Goal: Information Seeking & Learning: Learn about a topic

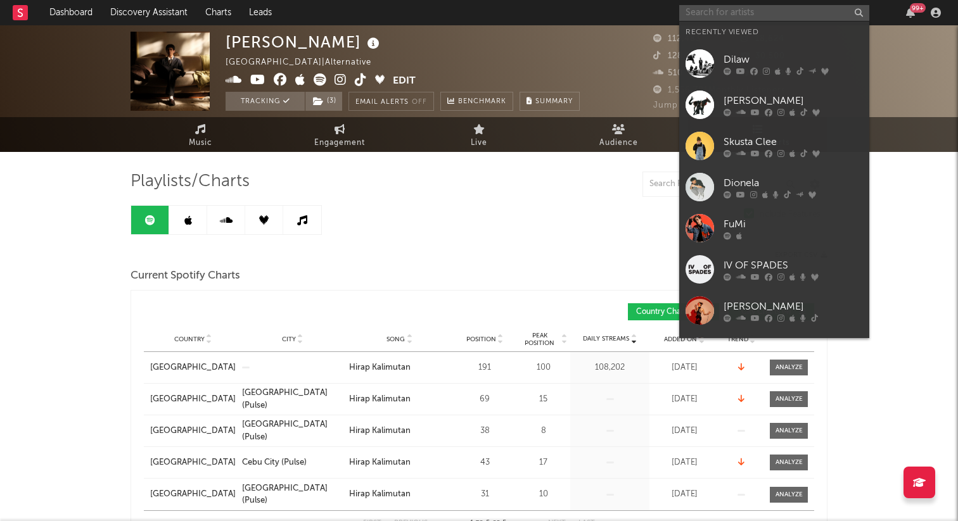
click at [722, 10] on input "text" at bounding box center [774, 13] width 190 height 16
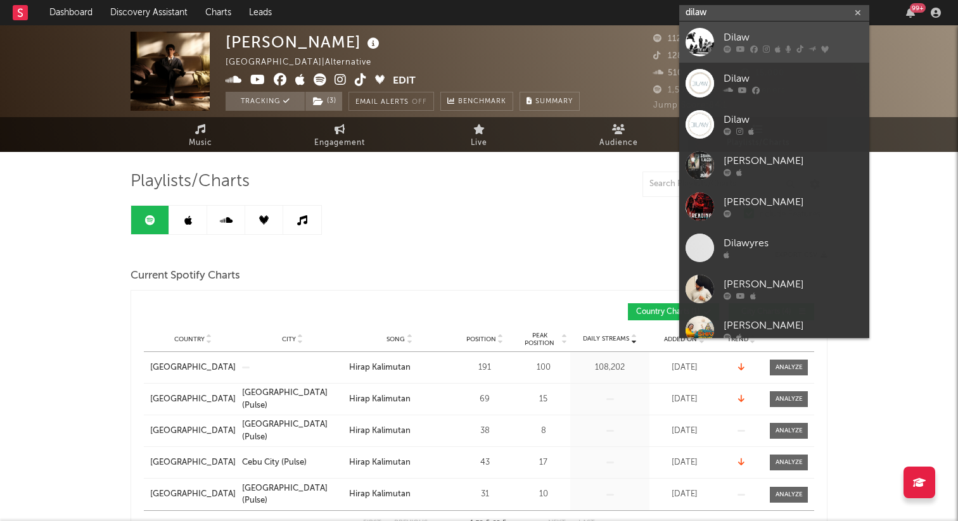
type input "dilaw"
click at [767, 51] on icon at bounding box center [766, 50] width 7 height 8
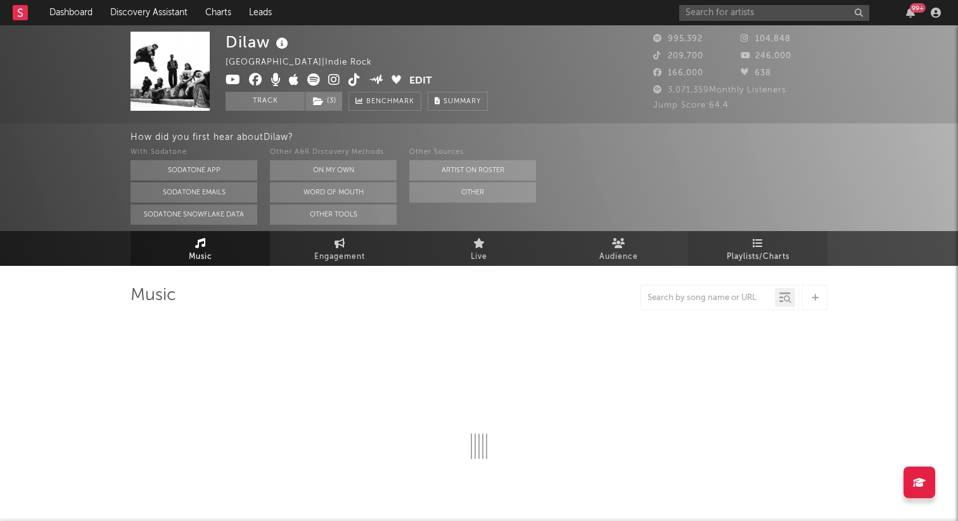
select select "6m"
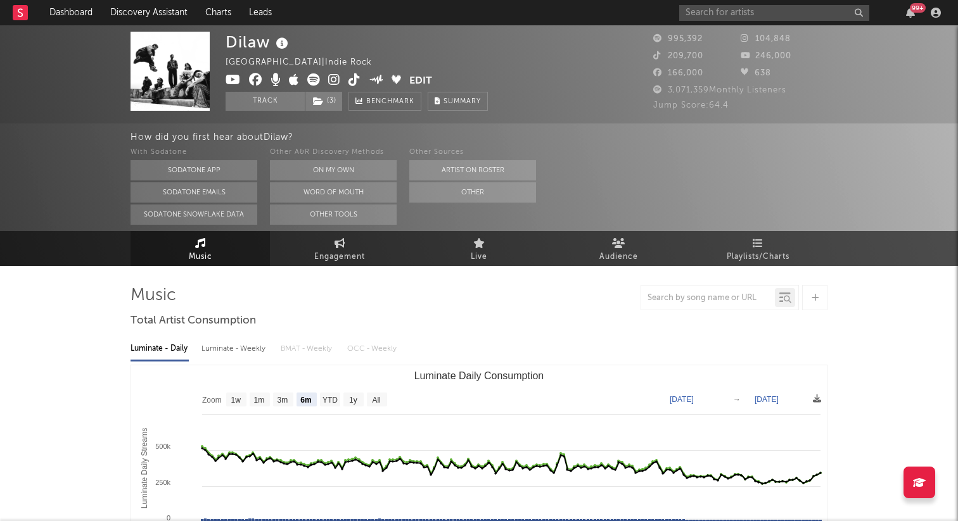
select select "6m"
click at [756, 251] on span "Playlists/Charts" at bounding box center [758, 257] width 63 height 15
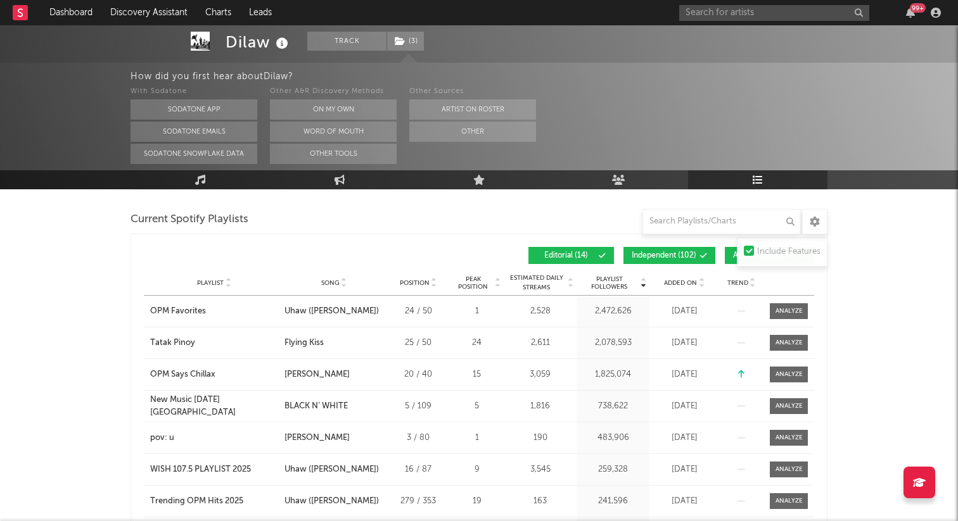
scroll to position [341, 0]
click at [675, 280] on span "Added On" at bounding box center [680, 283] width 33 height 8
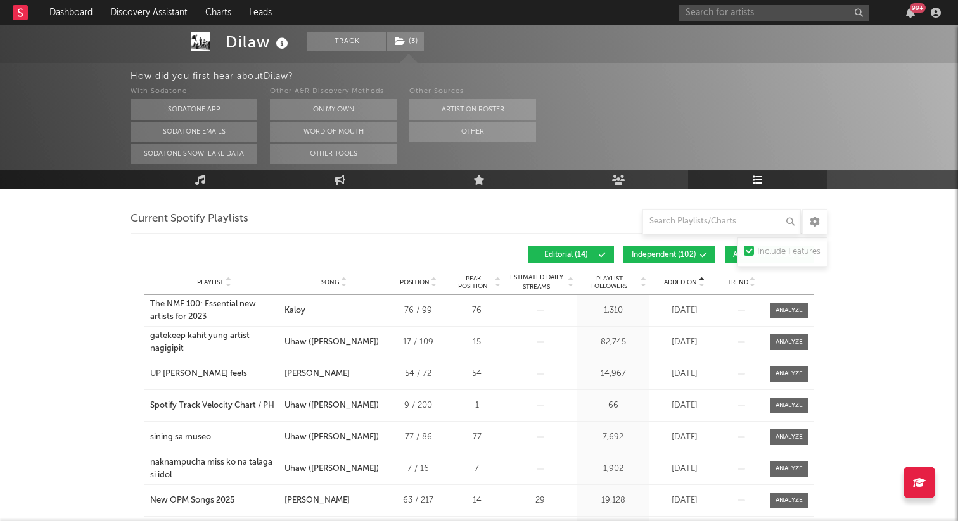
click at [675, 280] on span "Added On" at bounding box center [680, 283] width 33 height 8
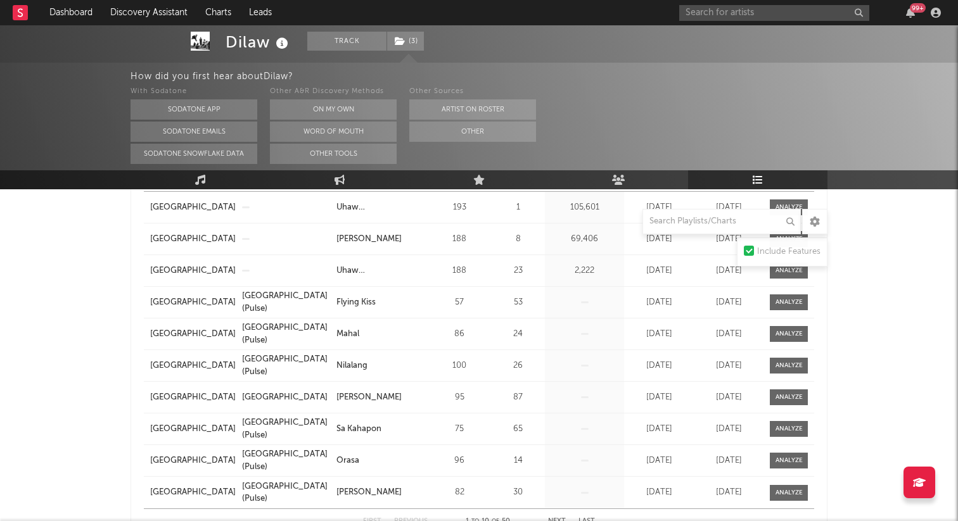
scroll to position [903, 0]
